Goal: Task Accomplishment & Management: Manage account settings

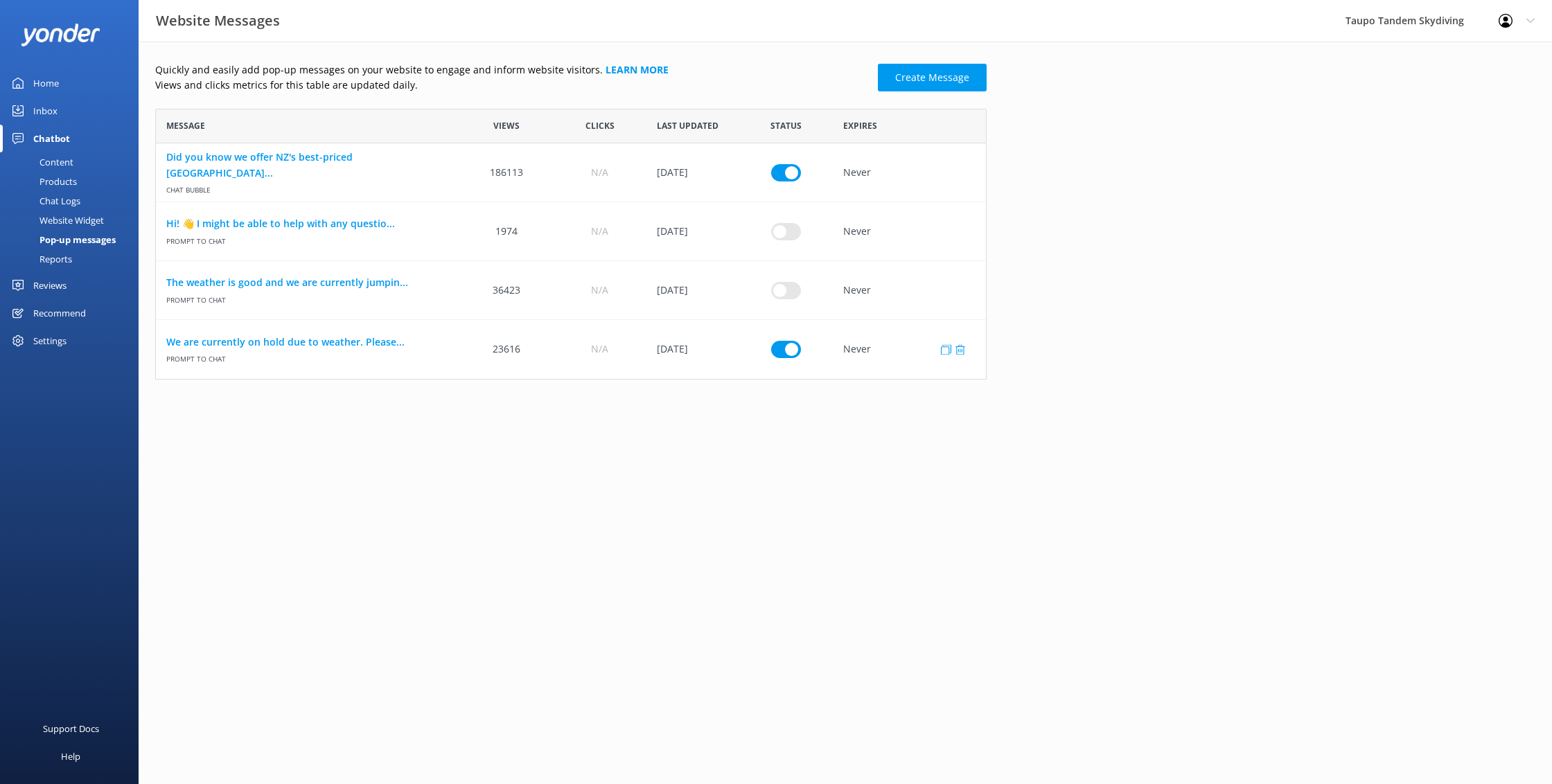
scroll to position [271, 832]
click at [375, 345] on link "We are currently on hold due to weather. Please..." at bounding box center [308, 342] width 283 height 16
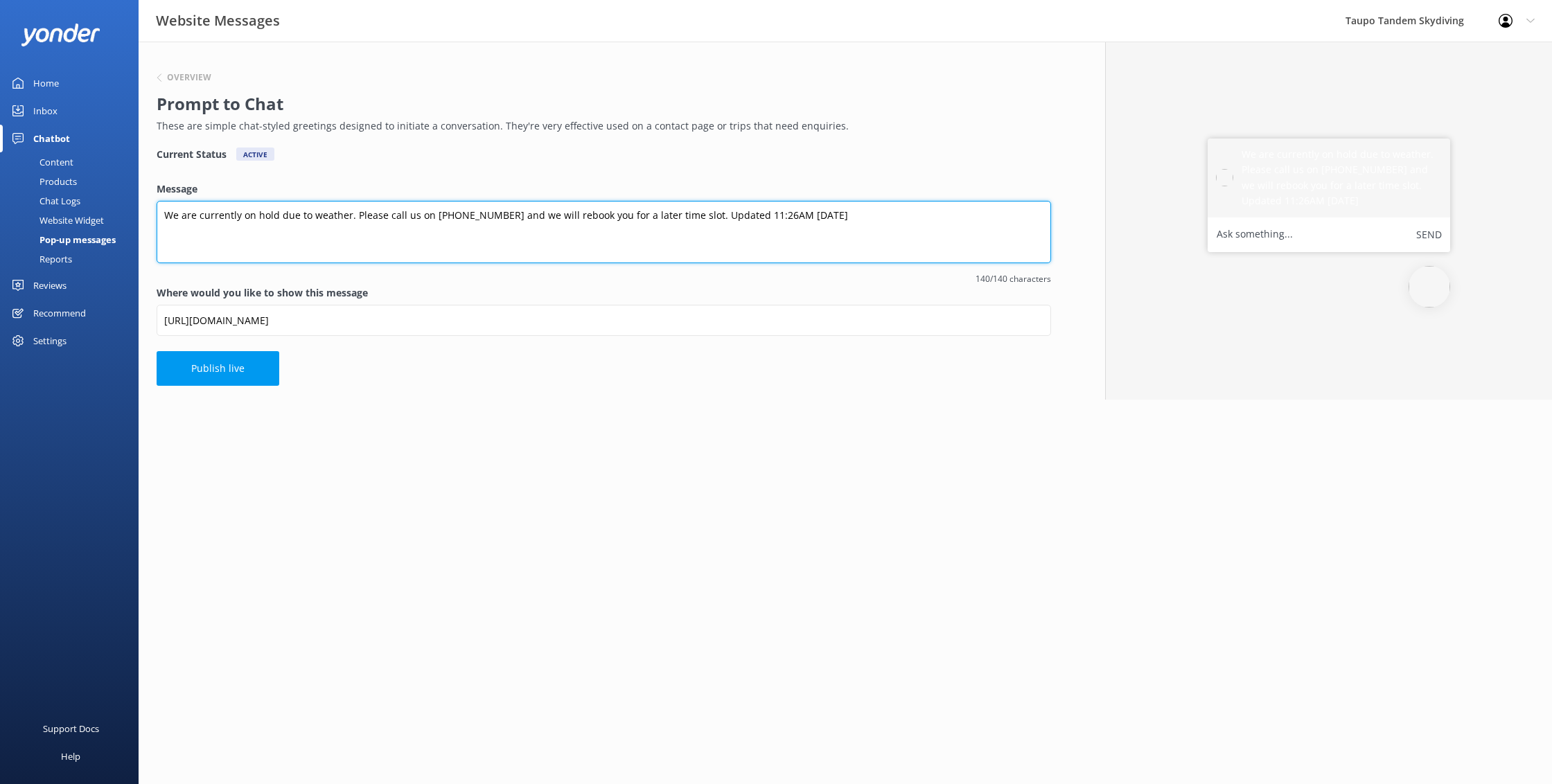
click at [765, 214] on textarea "We are currently on hold due to weather. Please call us on [PHONE_NUMBER] and w…" at bounding box center [603, 232] width 895 height 62
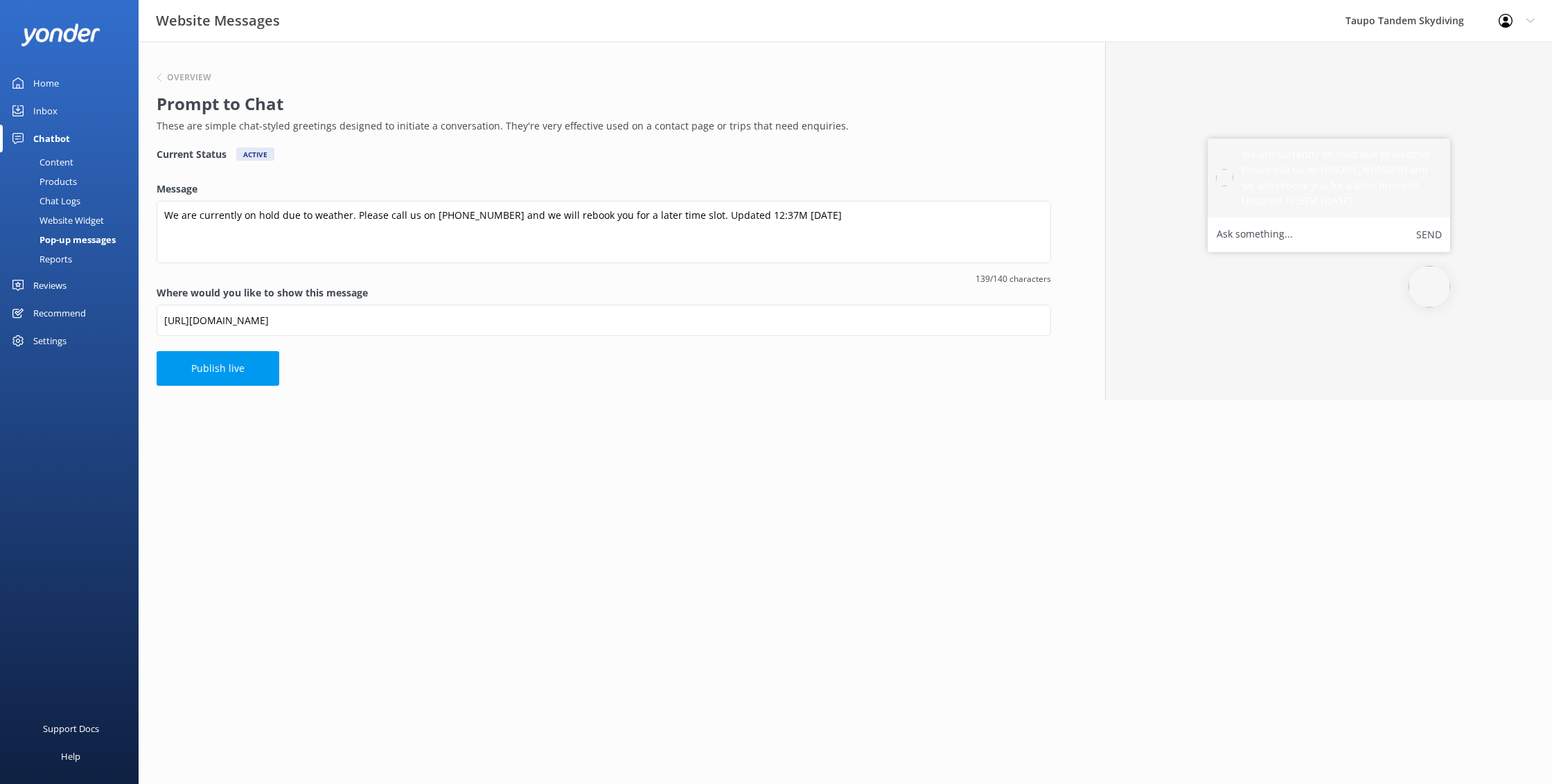
click at [878, 93] on h2 "Prompt to Chat" at bounding box center [600, 104] width 887 height 26
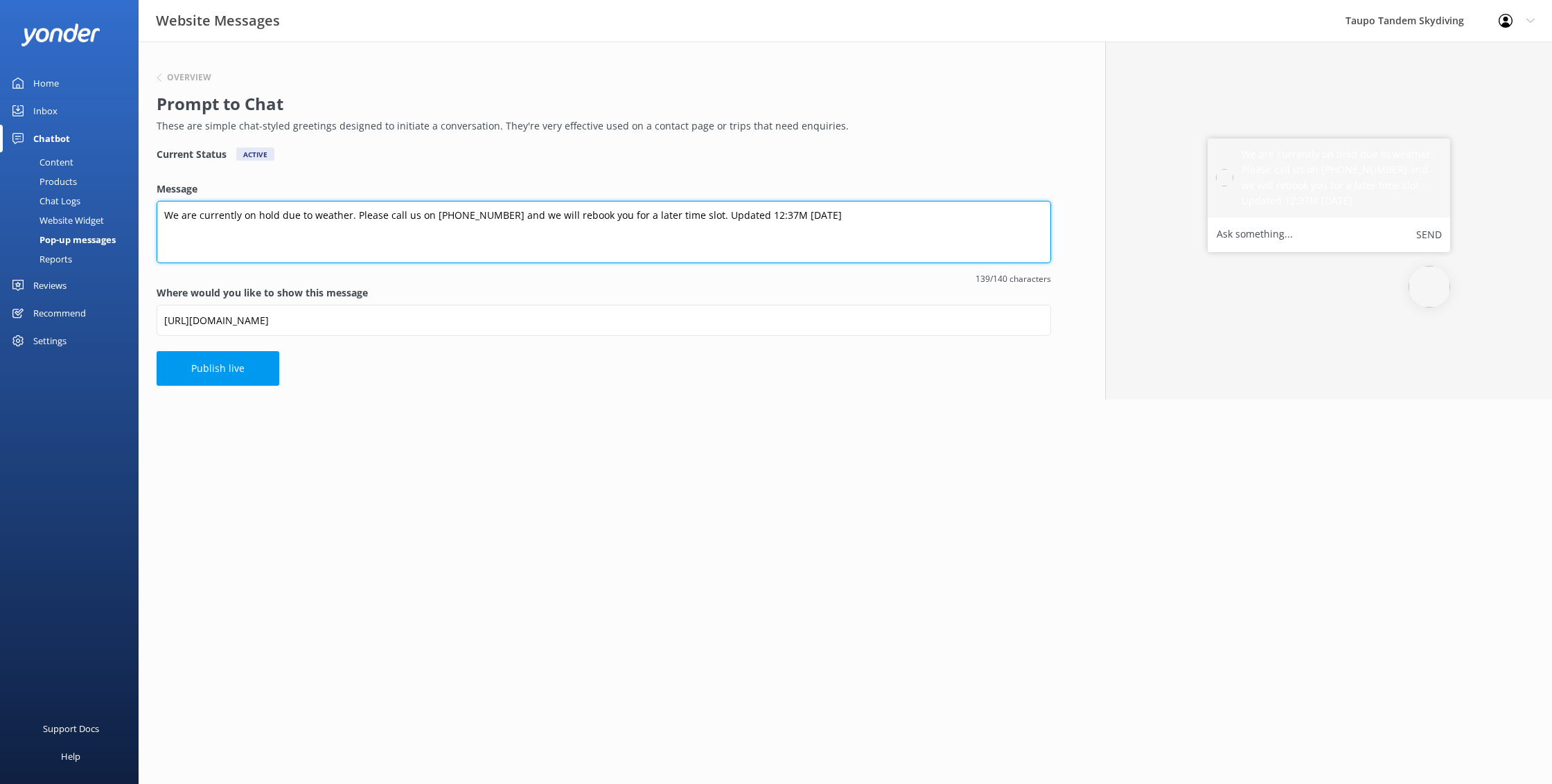
click at [760, 218] on textarea "We are currently on hold due to weather. Please call us on [PHONE_NUMBER] and w…" at bounding box center [603, 232] width 895 height 62
type textarea "We are currently on hold due to weather. Please call us on [PHONE_NUMBER] and w…"
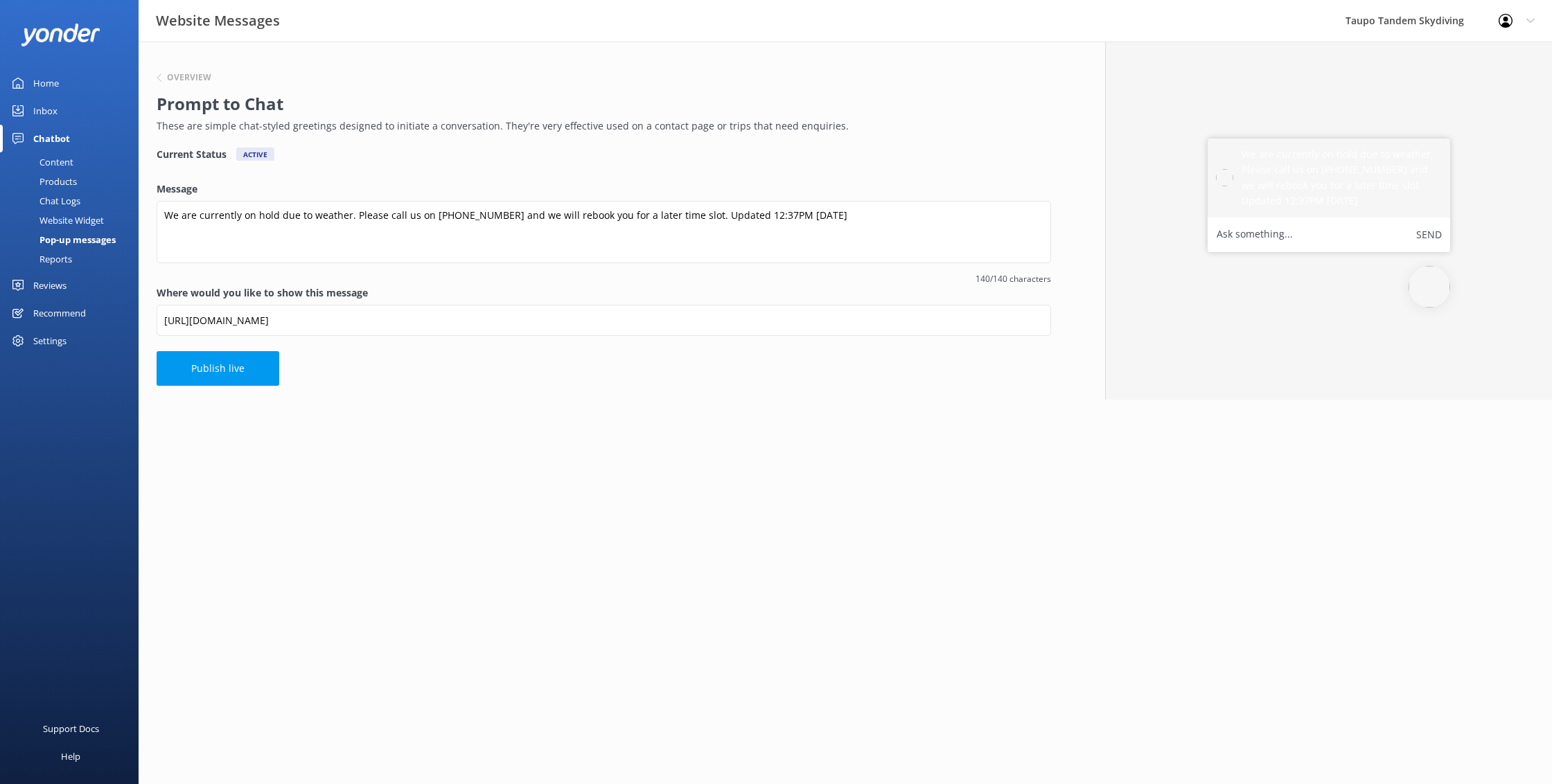
click at [751, 0] on div "Website Messages [PERSON_NAME] Skydiving Profile Settings Logout" at bounding box center [776, 20] width 1552 height 42
click at [282, 386] on div "Overview Prompt to Chat These are simple chat-styled greetings designed to init…" at bounding box center [603, 221] width 931 height 358
click at [264, 375] on button "Publish live" at bounding box center [218, 368] width 123 height 34
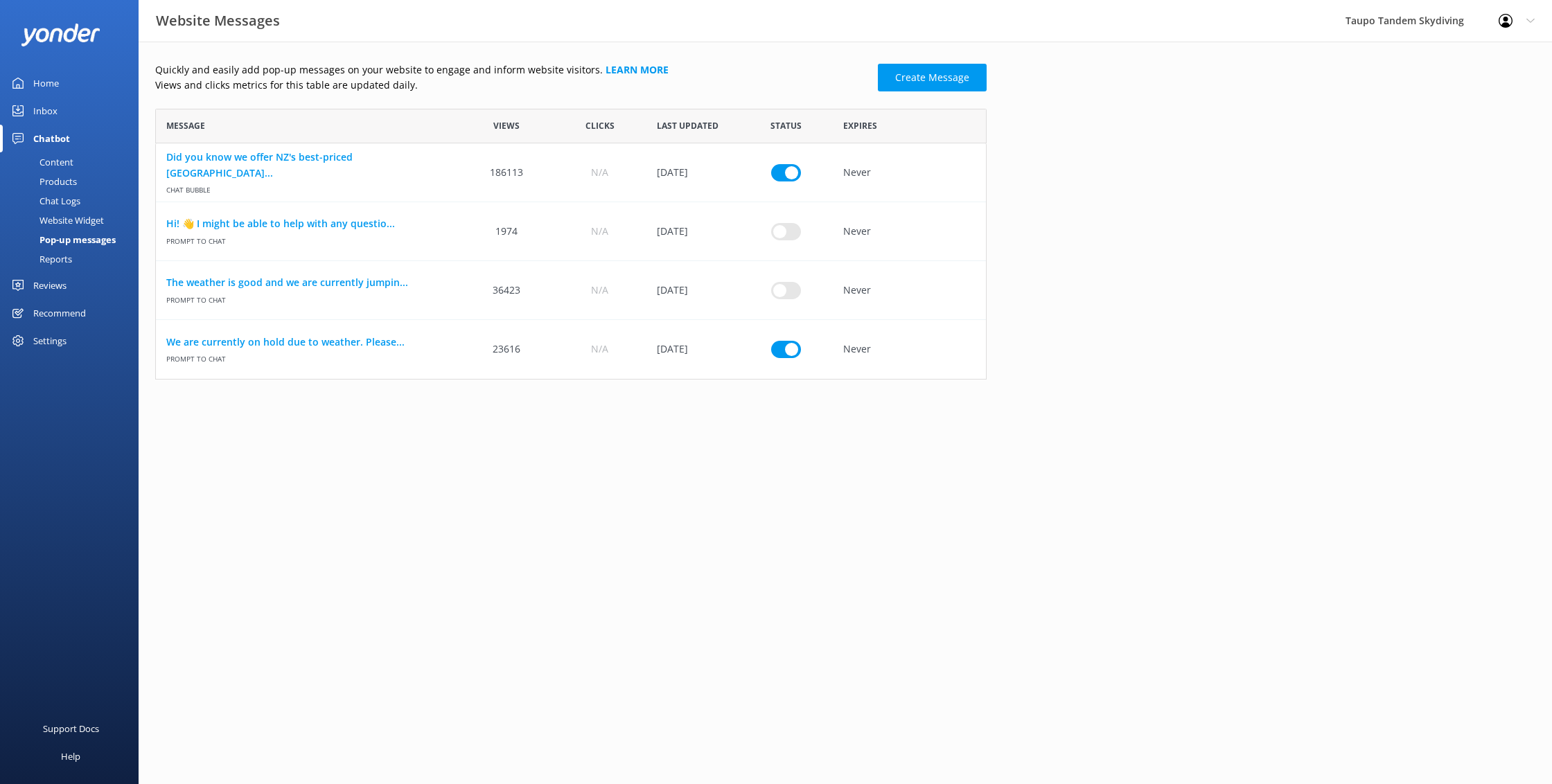
scroll to position [271, 832]
